Goal: Task Accomplishment & Management: Complete application form

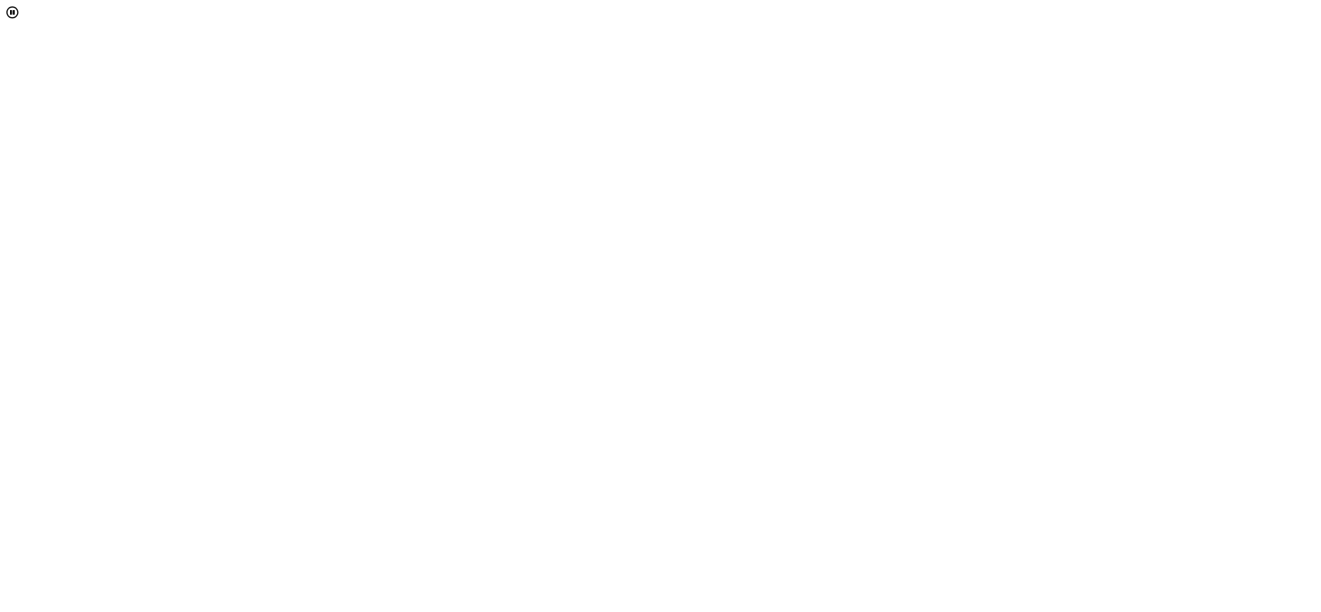
select select "[object Object]"
